Goal: Transaction & Acquisition: Subscribe to service/newsletter

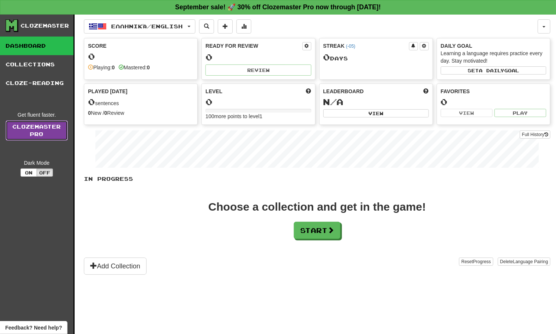
click at [37, 124] on link "Clozemaster Pro" at bounding box center [37, 130] width 62 height 20
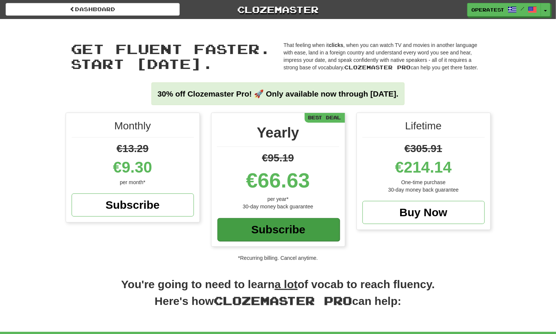
click at [259, 222] on div "Subscribe" at bounding box center [278, 229] width 122 height 23
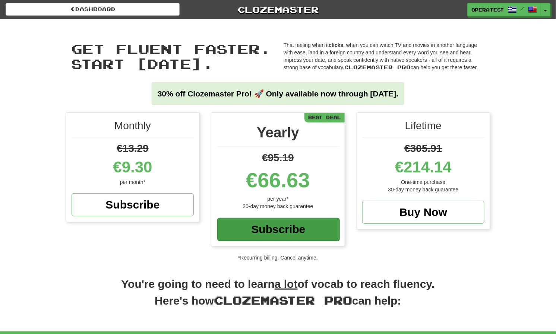
click at [273, 234] on div "Subscribe" at bounding box center [278, 229] width 122 height 23
